Goal: Task Accomplishment & Management: Manage account settings

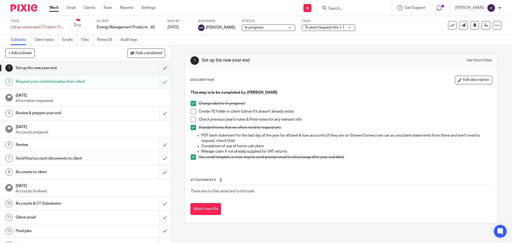
click at [355, 8] on input "Search" at bounding box center [352, 8] width 48 height 5
type input "kayley"
click at [355, 23] on link at bounding box center [376, 23] width 100 height 12
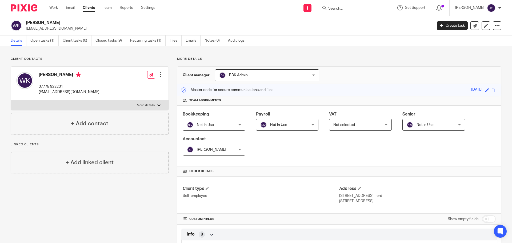
click at [354, 120] on span "Not selected" at bounding box center [356, 124] width 46 height 11
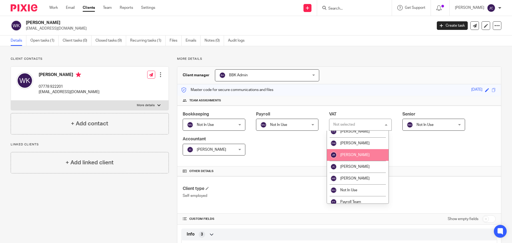
scroll to position [44, 0]
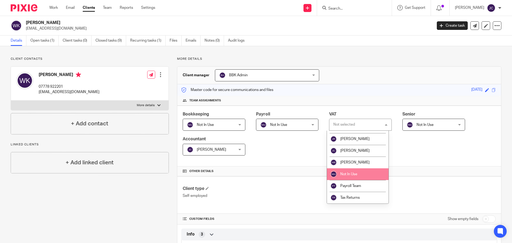
click at [358, 171] on li "Not In Use" at bounding box center [358, 174] width 62 height 12
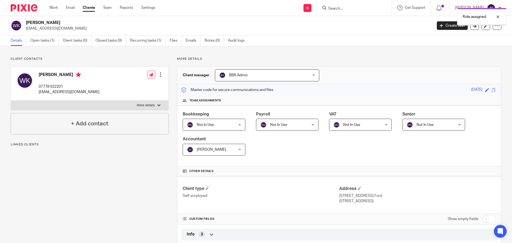
click at [47, 42] on link "Open tasks (1)" at bounding box center [44, 40] width 28 height 10
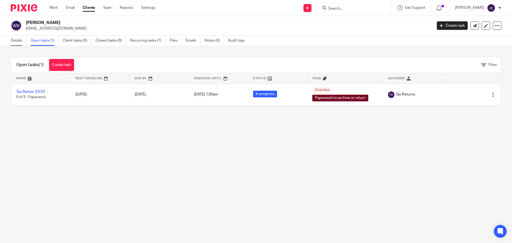
click at [16, 44] on link "Details" at bounding box center [19, 40] width 16 height 10
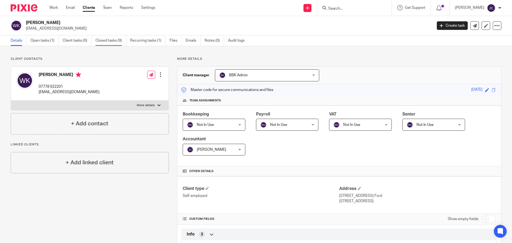
click at [107, 40] on link "Closed tasks (9)" at bounding box center [110, 40] width 31 height 10
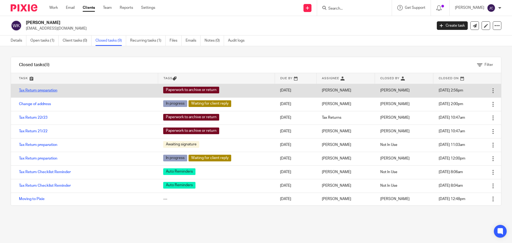
click at [43, 91] on link "Tax Return preparation" at bounding box center [38, 90] width 38 height 4
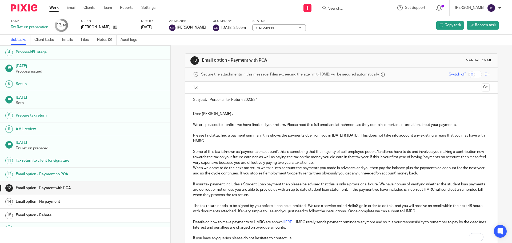
scroll to position [54, 0]
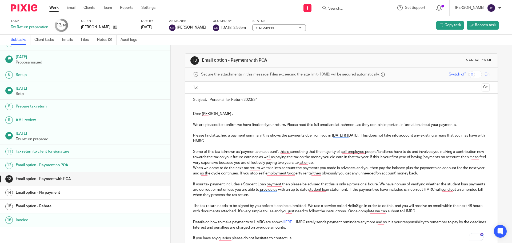
click at [77, 194] on h1 "Email option - No payment" at bounding box center [66, 192] width 100 height 8
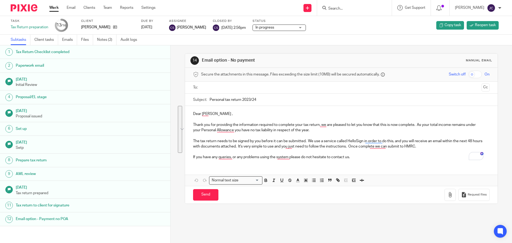
drag, startPoint x: 350, startPoint y: 158, endPoint x: 192, endPoint y: 116, distance: 163.4
click at [192, 116] on div "Dear Bill , Thank you for providing the information required to complete your t…" at bounding box center [341, 135] width 312 height 58
copy div "Dear Bill , Thank you for providing the information required to complete your t…"
click at [356, 7] on input "Search" at bounding box center [352, 8] width 48 height 5
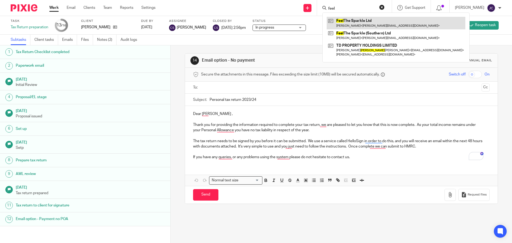
type input "feel"
click at [356, 18] on link at bounding box center [395, 23] width 139 height 12
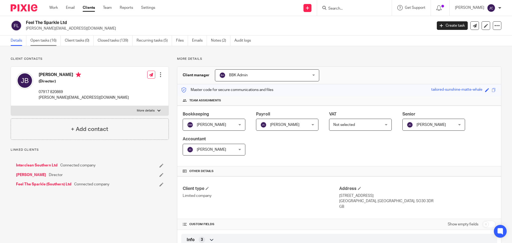
click at [44, 44] on link "Open tasks (16)" at bounding box center [45, 40] width 30 height 10
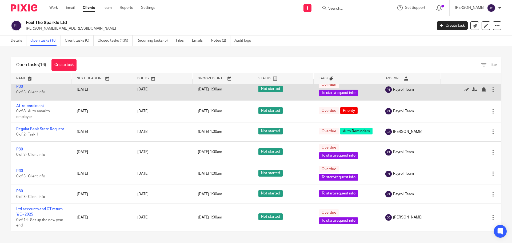
scroll to position [200, 0]
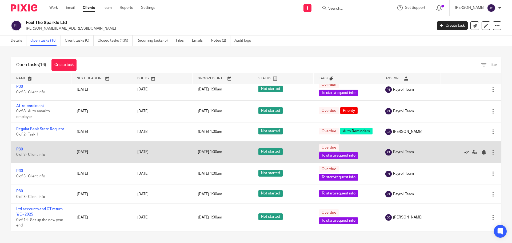
click at [463, 152] on icon at bounding box center [465, 152] width 5 height 5
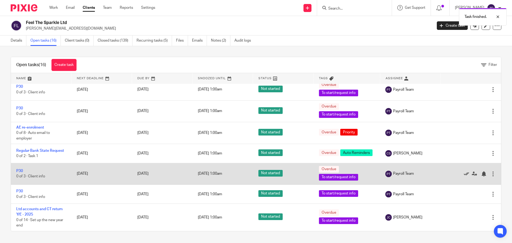
click at [463, 175] on icon at bounding box center [465, 173] width 5 height 5
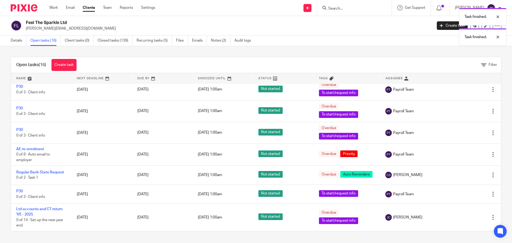
scroll to position [157, 0]
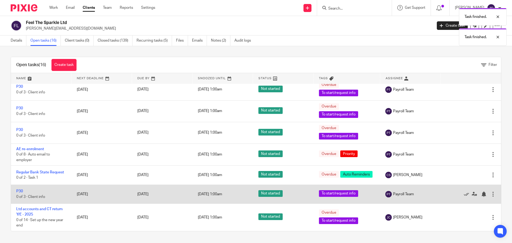
click at [451, 194] on div at bounding box center [468, 193] width 45 height 5
click at [463, 193] on icon at bounding box center [465, 193] width 5 height 5
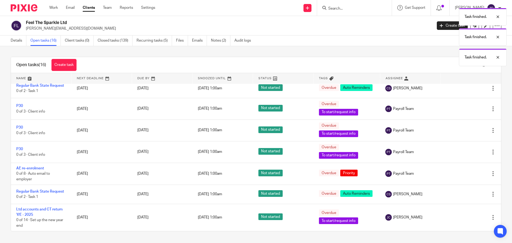
scroll to position [138, 0]
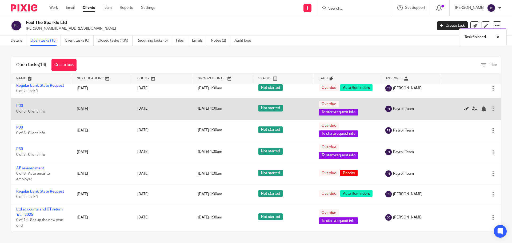
click at [463, 106] on icon at bounding box center [465, 108] width 5 height 5
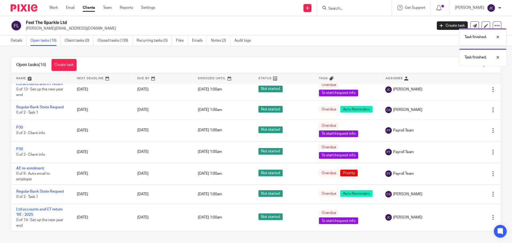
scroll to position [116, 0]
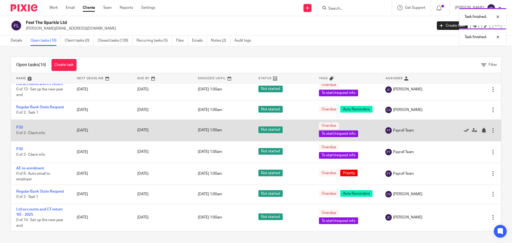
click at [463, 128] on icon at bounding box center [465, 130] width 5 height 5
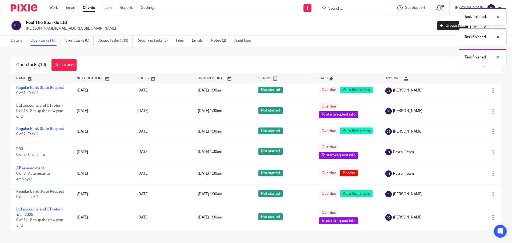
scroll to position [95, 0]
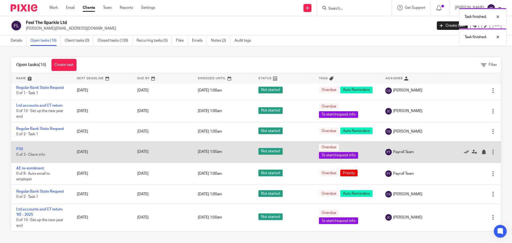
click at [463, 149] on icon at bounding box center [465, 151] width 5 height 5
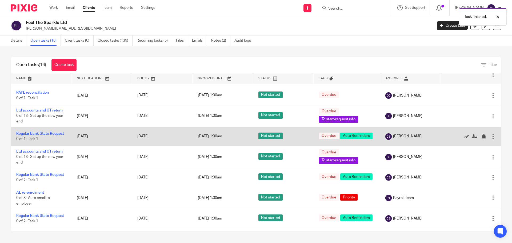
scroll to position [73, 0]
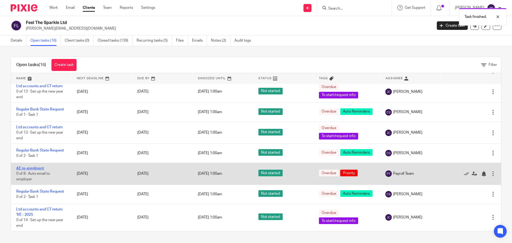
click at [34, 166] on link "AE re-enrolment" at bounding box center [30, 168] width 28 height 4
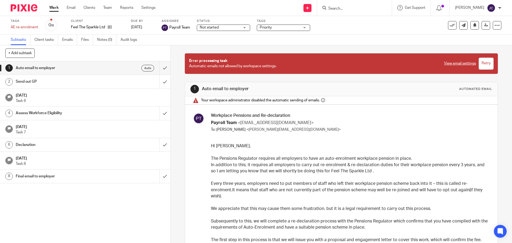
click at [286, 117] on h3 "Workplace Pensions and Re-declaration" at bounding box center [349, 116] width 277 height 6
drag, startPoint x: 289, startPoint y: 115, endPoint x: 212, endPoint y: 117, distance: 77.0
click at [211, 118] on h3 "Workplace Pensions and Re-declaration" at bounding box center [349, 116] width 277 height 6
drag, startPoint x: 213, startPoint y: 115, endPoint x: 233, endPoint y: 118, distance: 19.7
click at [233, 118] on h3 "Workplace Pensions and Re-declaration" at bounding box center [349, 116] width 277 height 6
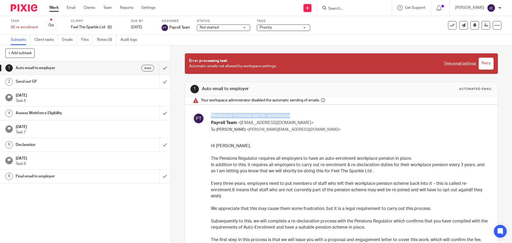
drag, startPoint x: 286, startPoint y: 117, endPoint x: 211, endPoint y: 115, distance: 74.9
click at [211, 115] on h3 "Workplace Pensions and Re-declaration" at bounding box center [349, 116] width 277 height 6
copy h3 "Workplace Pensions and Re-declaration"
click at [109, 80] on div "Send out GP" at bounding box center [85, 82] width 138 height 8
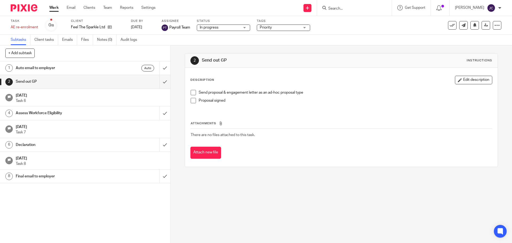
click at [191, 92] on span at bounding box center [193, 92] width 5 height 5
